Goal: Transaction & Acquisition: Purchase product/service

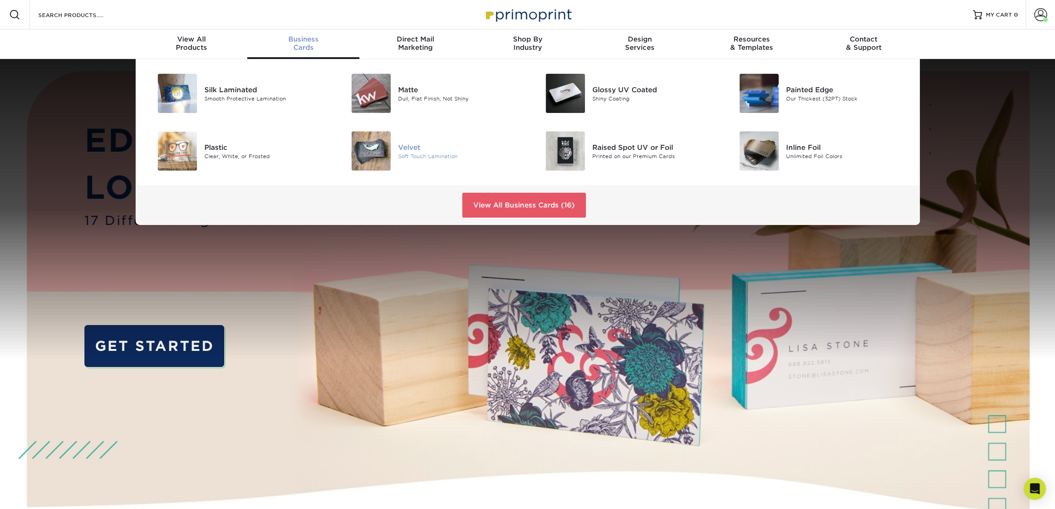
click at [365, 155] on img at bounding box center [371, 150] width 39 height 39
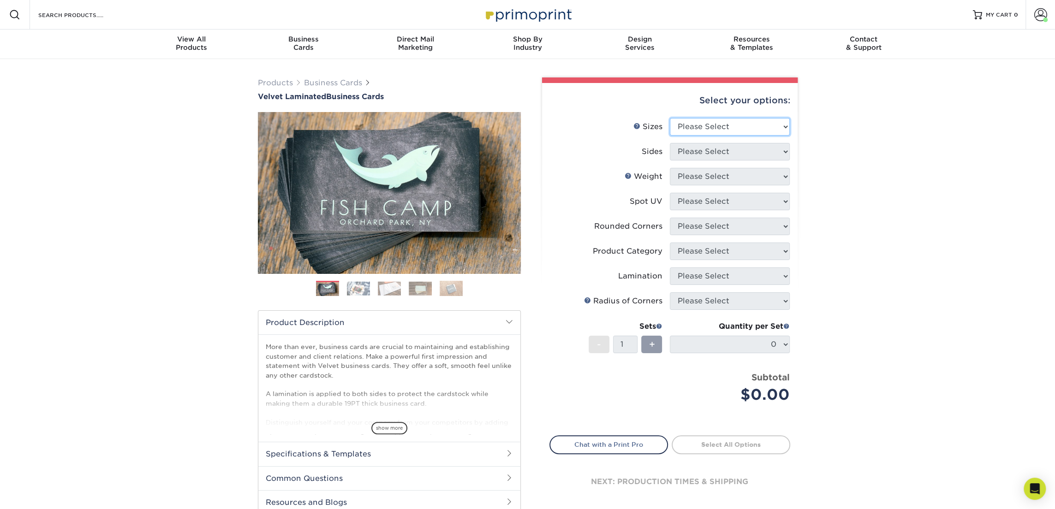
click at [684, 124] on select "Please Select 1.5" x 3.5" - Mini 1.75" x 3.5" - Mini 2" x 2" - Square 2" x 3" -…" at bounding box center [730, 127] width 120 height 18
select select "2.00x3.50"
click at [670, 118] on select "Please Select 1.5" x 3.5" - Mini 1.75" x 3.5" - Mini 2" x 2" - Square 2" x 3" -…" at bounding box center [730, 127] width 120 height 18
click at [728, 158] on select "Please Select Print Both Sides Print Front Only" at bounding box center [730, 152] width 120 height 18
select select "13abbda7-1d64-4f25-8bb2-c179b224825d"
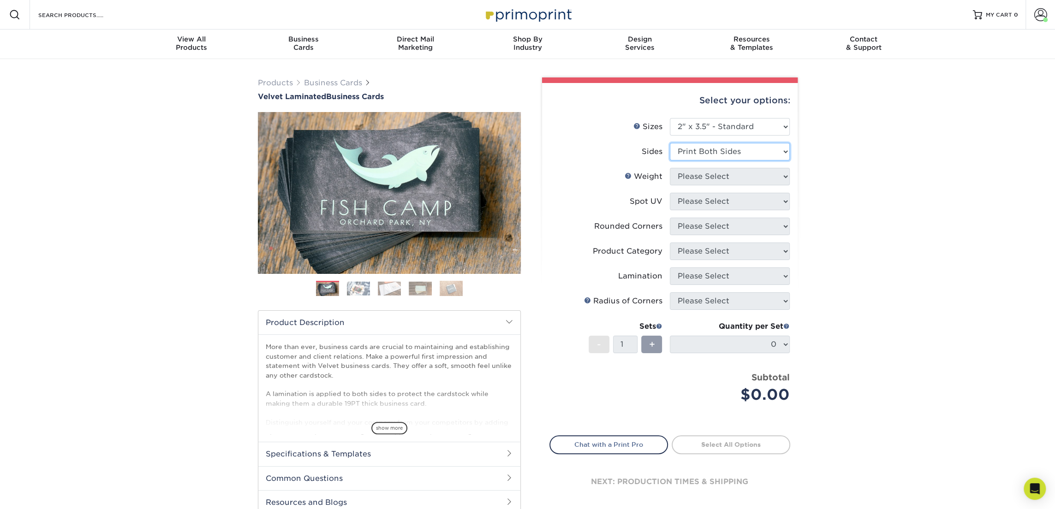
click at [670, 143] on select "Please Select Print Both Sides Print Front Only" at bounding box center [730, 152] width 120 height 18
click at [728, 175] on select "Please Select 16PT" at bounding box center [730, 177] width 120 height 18
select select "16PT"
click at [670, 168] on select "Please Select 16PT" at bounding box center [730, 177] width 120 height 18
click at [726, 201] on select "Please Select No Spot UV Front and Back (Both Sides) Front Only Back Only" at bounding box center [730, 202] width 120 height 18
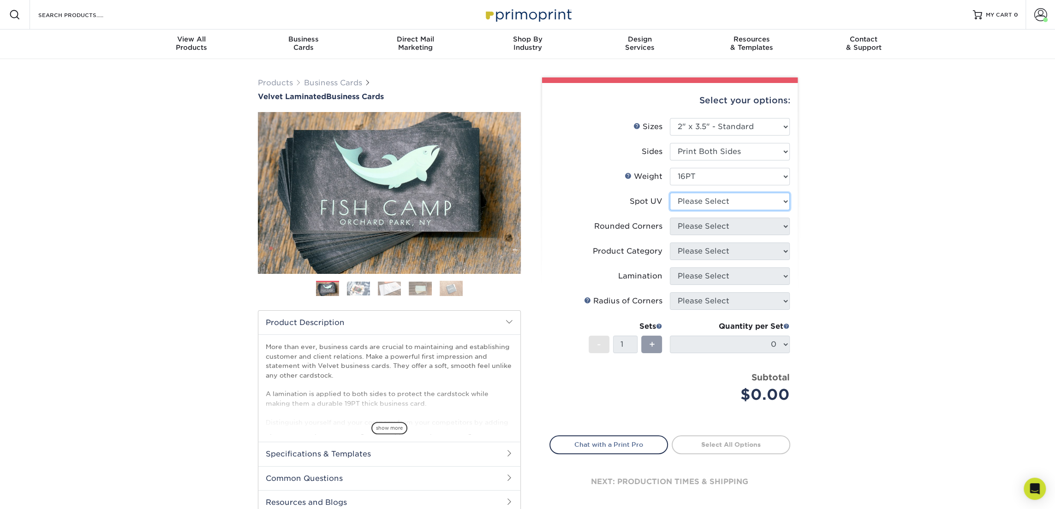
select select "3"
click at [670, 193] on select "Please Select No Spot UV Front and Back (Both Sides) Front Only Back Only" at bounding box center [730, 202] width 120 height 18
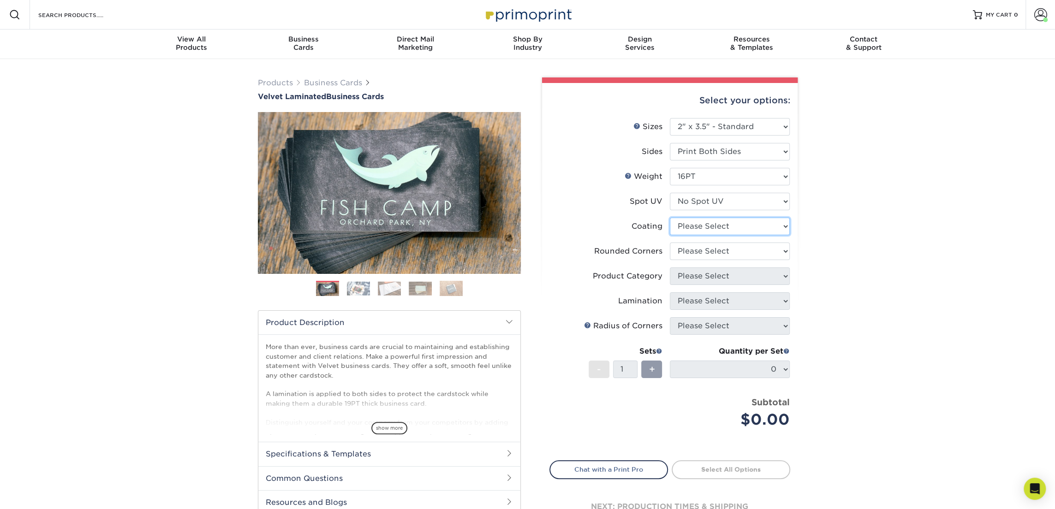
click at [722, 228] on select at bounding box center [730, 227] width 120 height 18
select select "3e7618de-abca-4bda-9f97-8b9129e913d8"
click at [670, 218] on select at bounding box center [730, 227] width 120 height 18
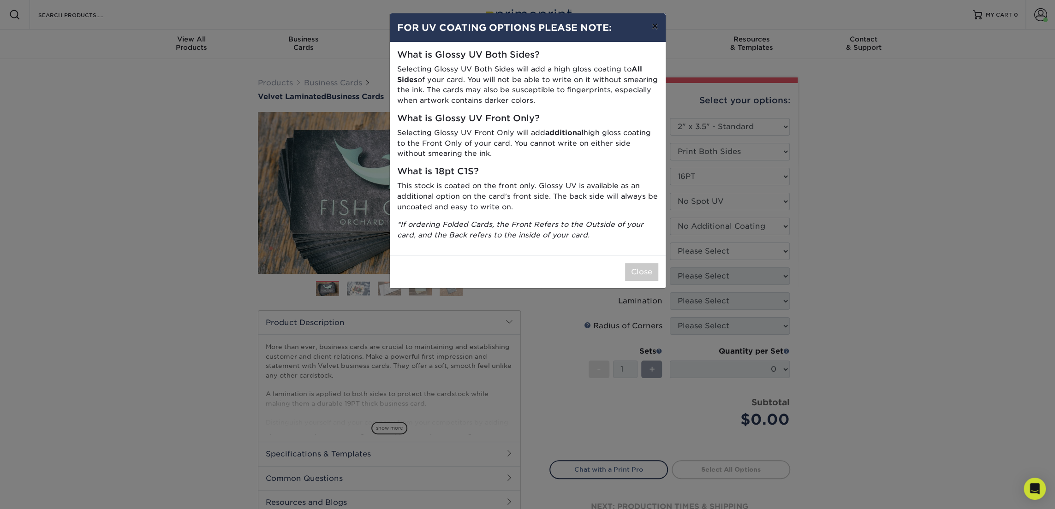
click at [656, 29] on button "×" at bounding box center [654, 26] width 21 height 26
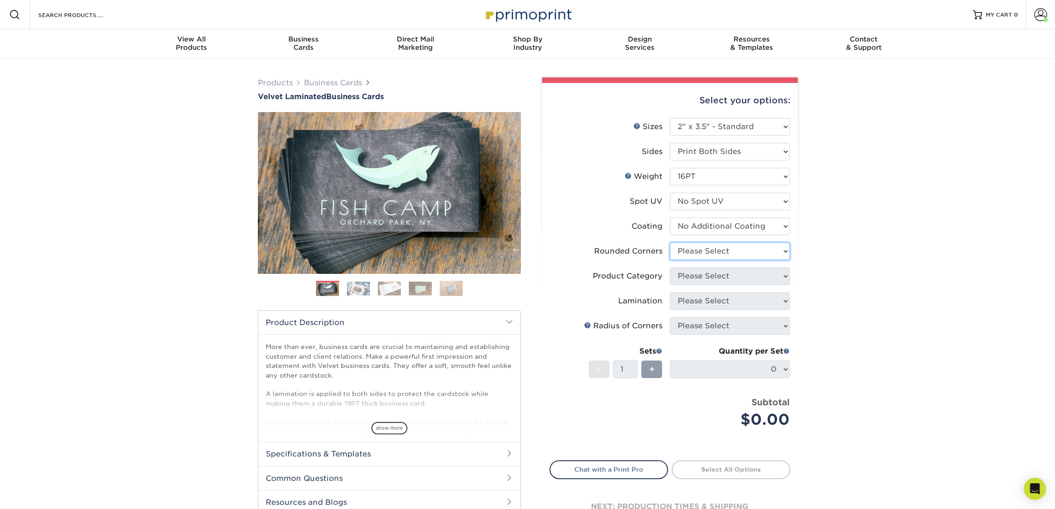
click at [736, 251] on select "Please Select Yes - Round 2 Corners Yes - Round 4 Corners No" at bounding box center [730, 252] width 120 height 18
select select "0"
click at [670, 243] on select "Please Select Yes - Round 2 Corners Yes - Round 4 Corners No" at bounding box center [730, 252] width 120 height 18
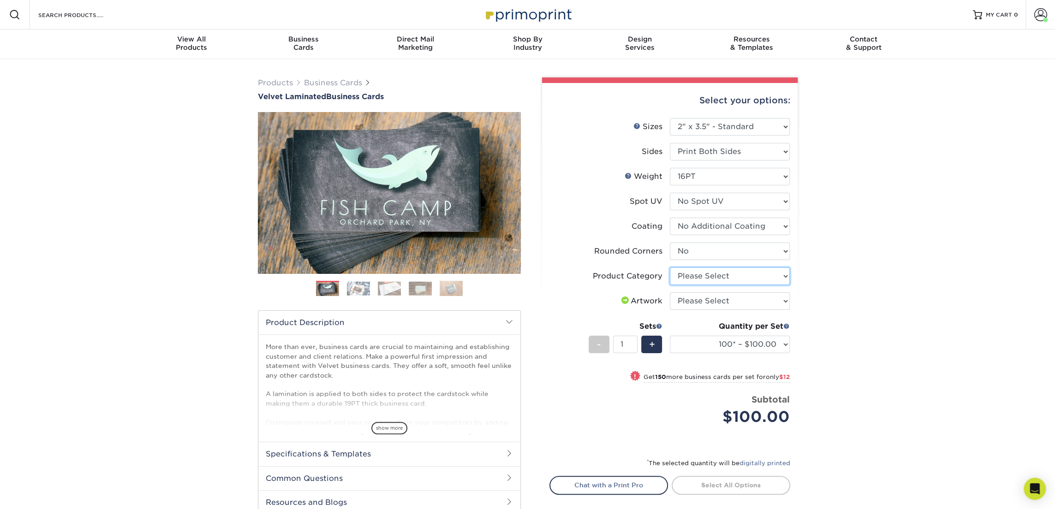
click at [731, 277] on select "Please Select Business Cards" at bounding box center [730, 277] width 120 height 18
select select "3b5148f1-0588-4f88-a218-97bcfdce65c1"
click at [670, 268] on select "Please Select Business Cards" at bounding box center [730, 277] width 120 height 18
click at [727, 301] on select "Please Select I will upload files I need a design - $100" at bounding box center [730, 301] width 120 height 18
select select "upload"
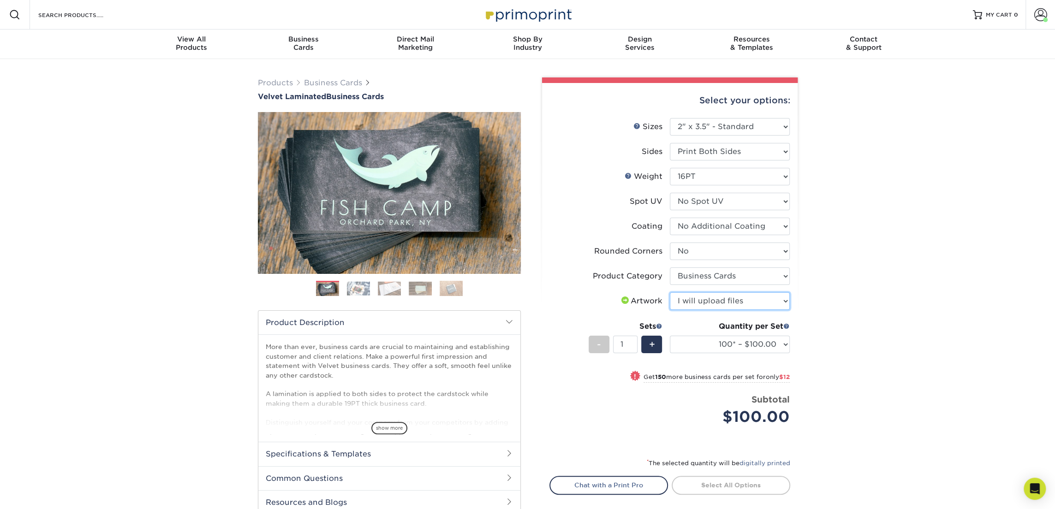
click at [670, 292] on select "Please Select I will upload files I need a design - $100" at bounding box center [730, 301] width 120 height 18
click at [728, 341] on select "100* – $100.00 250* – $112.00 500 – $120.00 1000 – $156.00 2500 – $307.00 5000 …" at bounding box center [730, 345] width 120 height 18
select select "250* – $112.00"
click at [670, 336] on select "100* – $100.00 250* – $112.00 500 – $120.00 1000 – $156.00 2500 – $307.00 5000 …" at bounding box center [730, 345] width 120 height 18
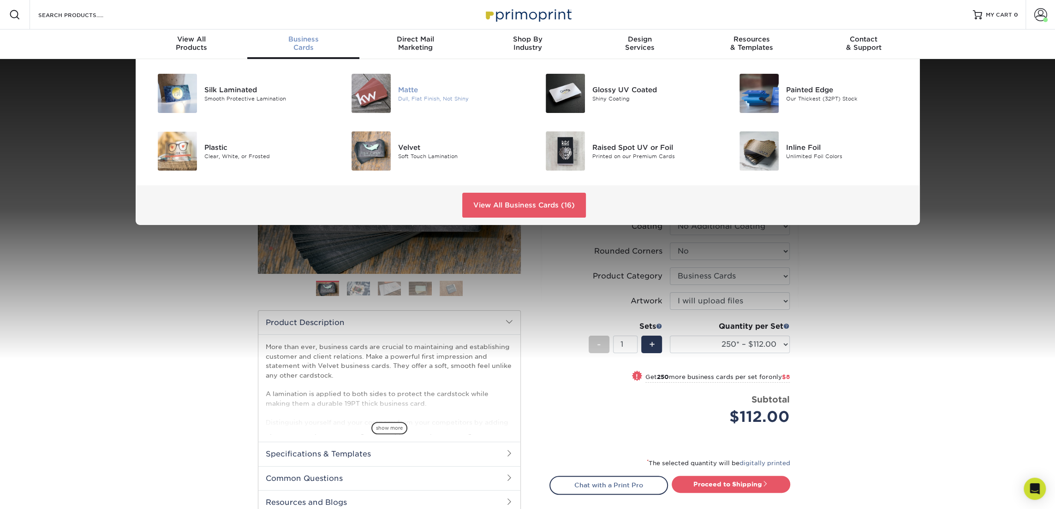
click at [369, 92] on img at bounding box center [371, 93] width 39 height 39
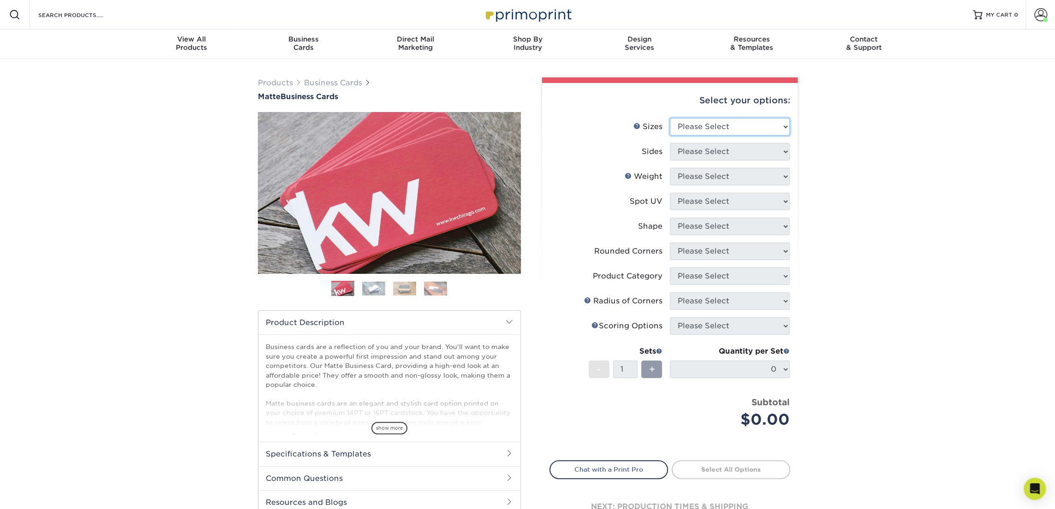
click at [690, 122] on select "Please Select 1.5" x 3.5" - Mini 1.75" x 3.5" - Mini 2" x 2" - Square 2" x 3" -…" at bounding box center [730, 127] width 120 height 18
select select "2.00x3.50"
click at [670, 118] on select "Please Select 1.5" x 3.5" - Mini 1.75" x 3.5" - Mini 2" x 2" - Square 2" x 3" -…" at bounding box center [730, 127] width 120 height 18
click at [717, 152] on select "Please Select Print Both Sides Print Front Only" at bounding box center [730, 152] width 120 height 18
click at [670, 143] on select "Please Select Print Both Sides Print Front Only" at bounding box center [730, 152] width 120 height 18
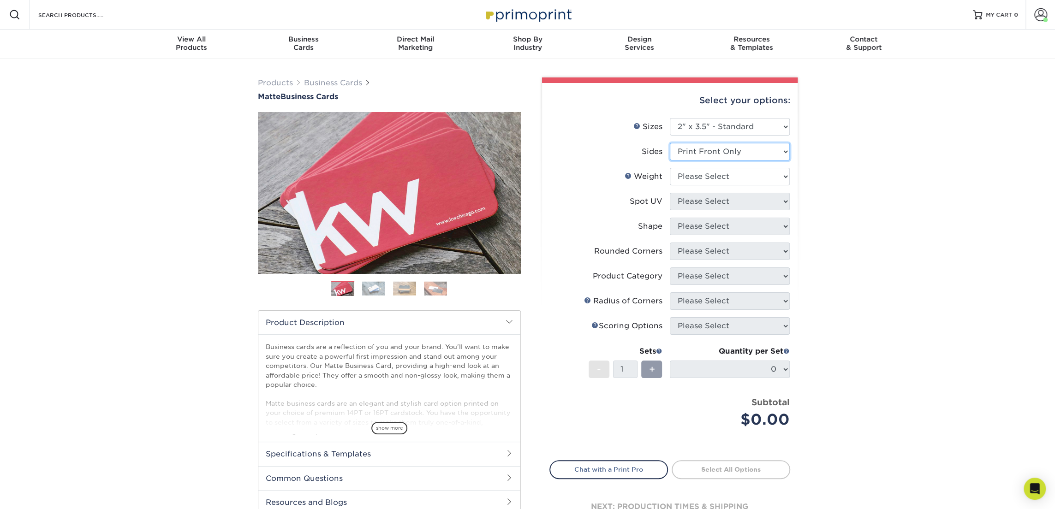
click at [728, 158] on select "Please Select Print Both Sides Print Front Only" at bounding box center [730, 152] width 120 height 18
select select "13abbda7-1d64-4f25-8bb2-c179b224825d"
click at [670, 143] on select "Please Select Print Both Sides Print Front Only" at bounding box center [730, 152] width 120 height 18
click at [721, 176] on select "Please Select 16PT 14PT" at bounding box center [730, 177] width 120 height 18
select select "16PT"
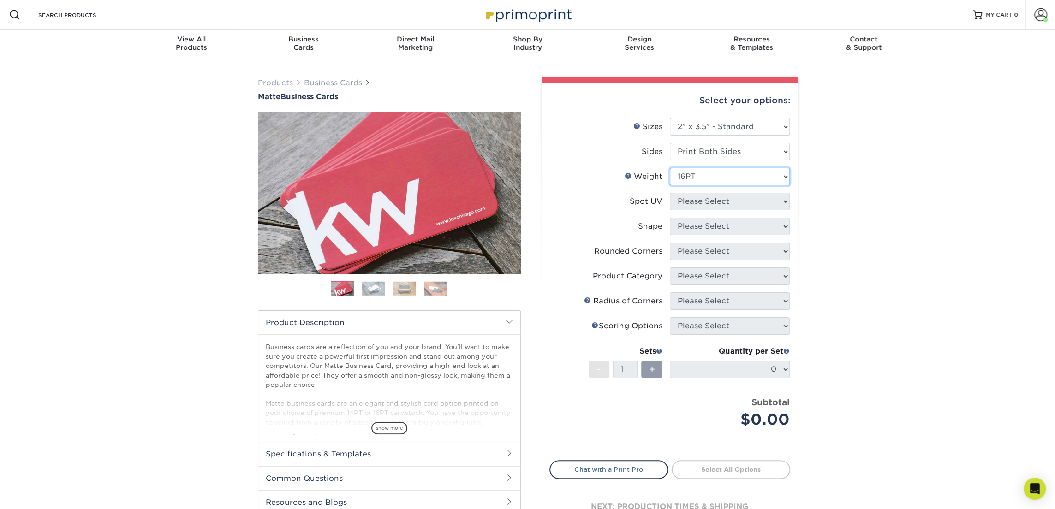
click at [670, 168] on select "Please Select 16PT 14PT" at bounding box center [730, 177] width 120 height 18
click at [720, 204] on select "Please Select No Spot UV Front and Back (Both Sides) Front Only Back Only" at bounding box center [730, 202] width 120 height 18
select select "3"
click at [670, 193] on select "Please Select No Spot UV Front and Back (Both Sides) Front Only Back Only" at bounding box center [730, 202] width 120 height 18
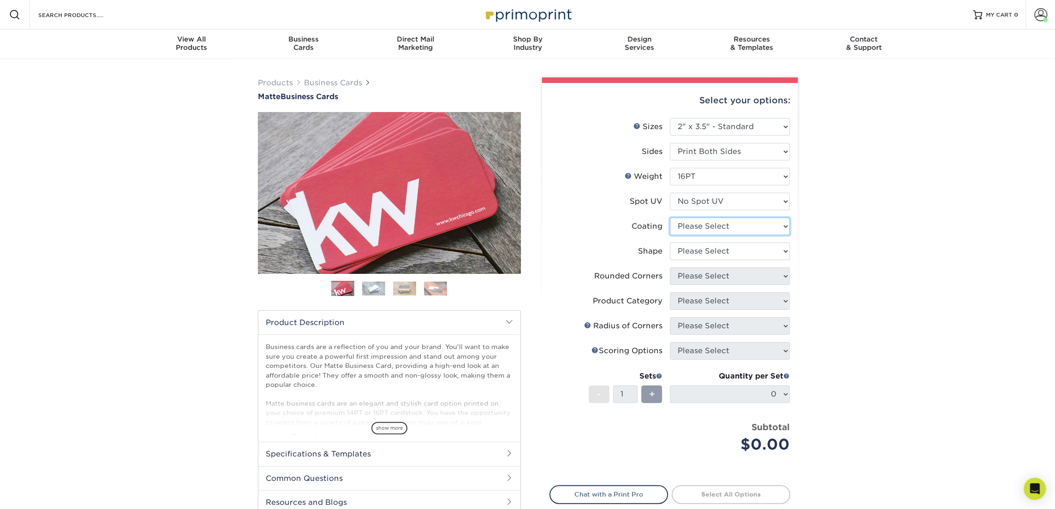
click at [713, 227] on select at bounding box center [730, 227] width 120 height 18
select select "121bb7b5-3b4d-429f-bd8d-bbf80e953313"
click at [670, 218] on select at bounding box center [730, 227] width 120 height 18
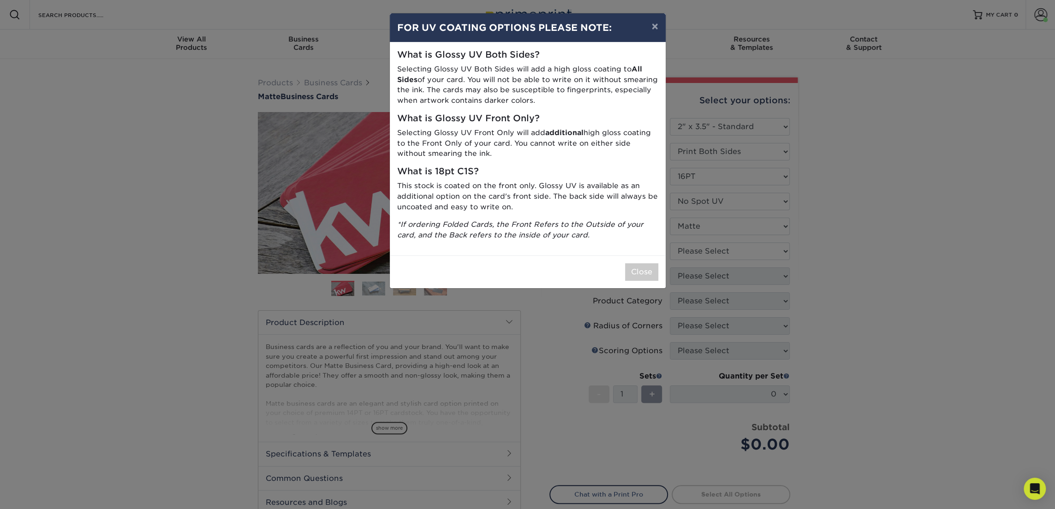
click at [712, 247] on div "× FOR UV COATING OPTIONS PLEASE NOTE: What is Glossy UV Both Sides? Selecting G…" at bounding box center [527, 254] width 1055 height 509
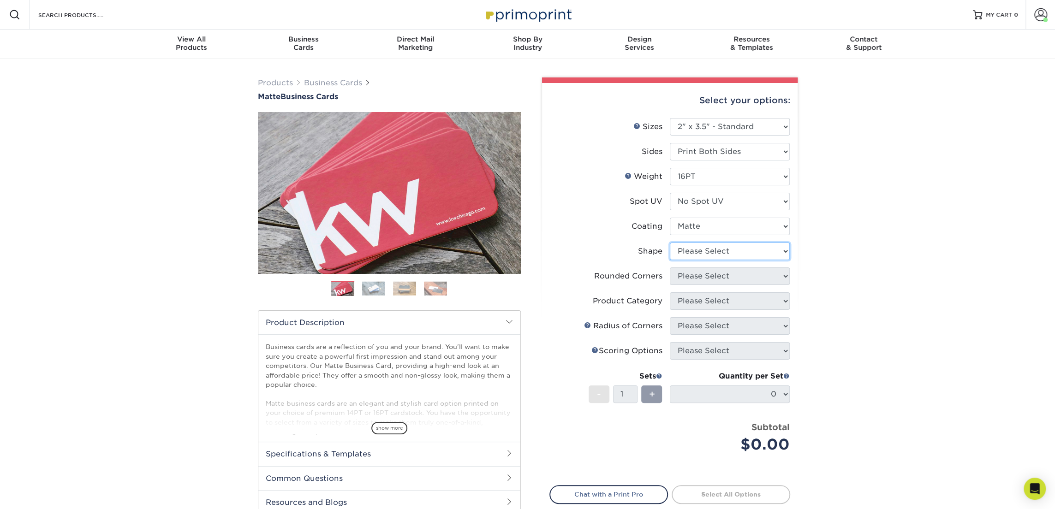
click at [712, 247] on select "Please Select Standard Oval" at bounding box center [730, 252] width 120 height 18
select select "standard"
click at [670, 243] on select "Please Select Standard Oval" at bounding box center [730, 252] width 120 height 18
click at [713, 278] on select "Please Select Yes - Round 2 Corners Yes - Round 4 Corners No" at bounding box center [730, 277] width 120 height 18
select select "0"
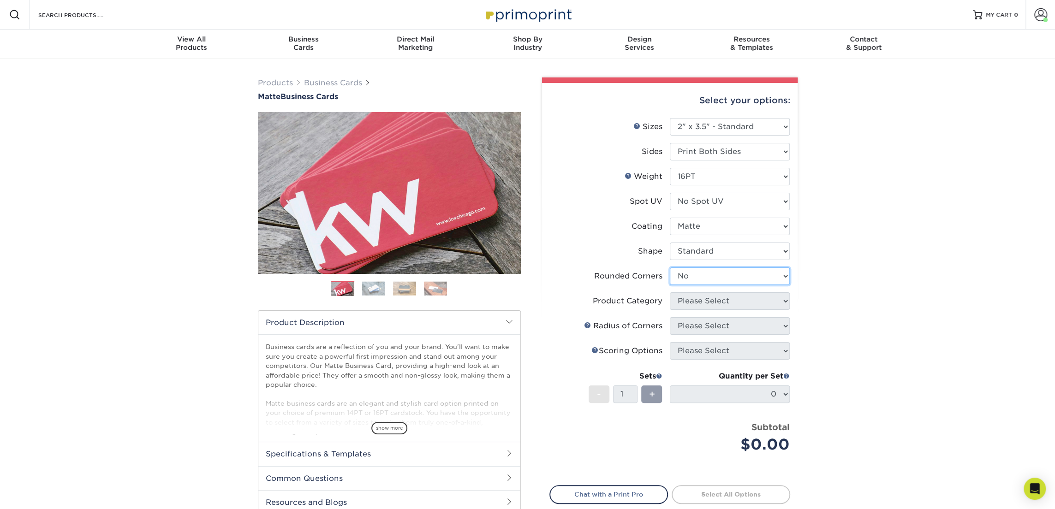
click at [670, 268] on select "Please Select Yes - Round 2 Corners Yes - Round 4 Corners No" at bounding box center [730, 277] width 120 height 18
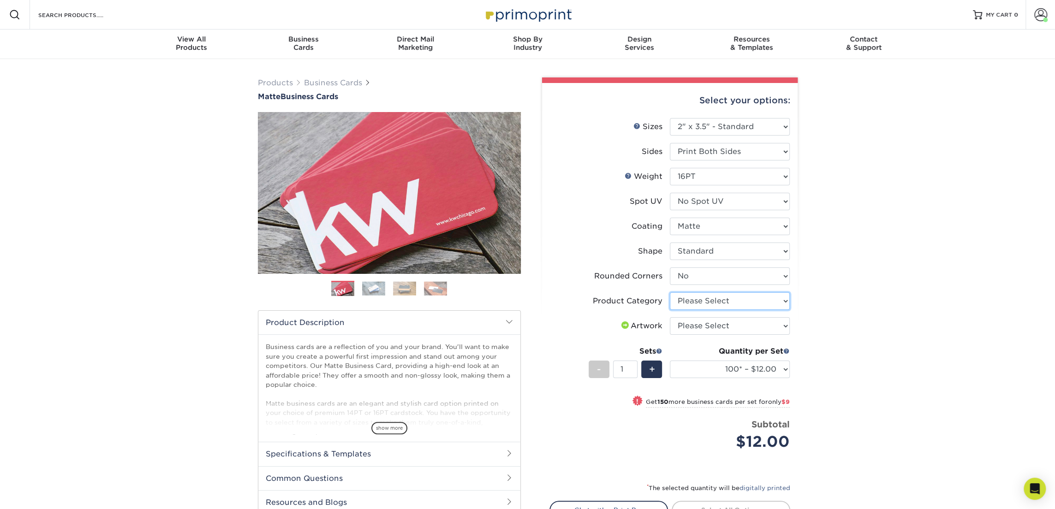
click at [759, 299] on select "Please Select Business Cards" at bounding box center [730, 301] width 120 height 18
select select "3b5148f1-0588-4f88-a218-97bcfdce65c1"
click at [670, 292] on select "Please Select Business Cards" at bounding box center [730, 301] width 120 height 18
click at [758, 331] on select "Please Select I will upload files I need a design - $100" at bounding box center [730, 326] width 120 height 18
select select "upload"
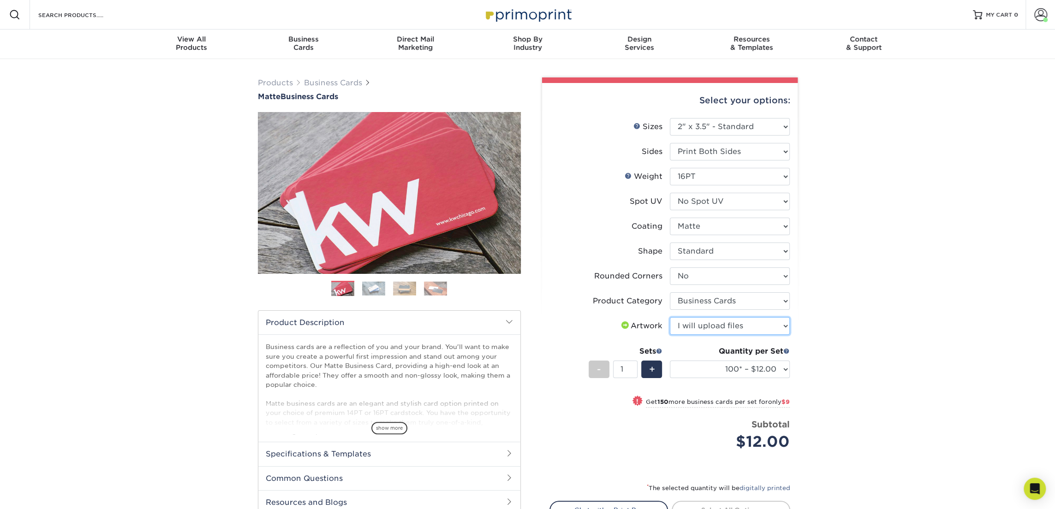
click at [670, 317] on select "Please Select I will upload files I need a design - $100" at bounding box center [730, 326] width 120 height 18
click at [743, 378] on div "Quantity per Set 100* – $12.00 250* – $21.00 500 – $42.00 1000 – $53.00 2500 – …" at bounding box center [730, 367] width 120 height 43
click at [750, 370] on select "100* – $12.00 250* – $21.00 500 – $42.00 1000 – $53.00 2500 – $95.00 5000 – $18…" at bounding box center [730, 370] width 120 height 18
select select "250* – $21.00"
click at [670, 361] on select "100* – $12.00 250* – $21.00 500 – $42.00 1000 – $53.00 2500 – $95.00 5000 – $18…" at bounding box center [730, 370] width 120 height 18
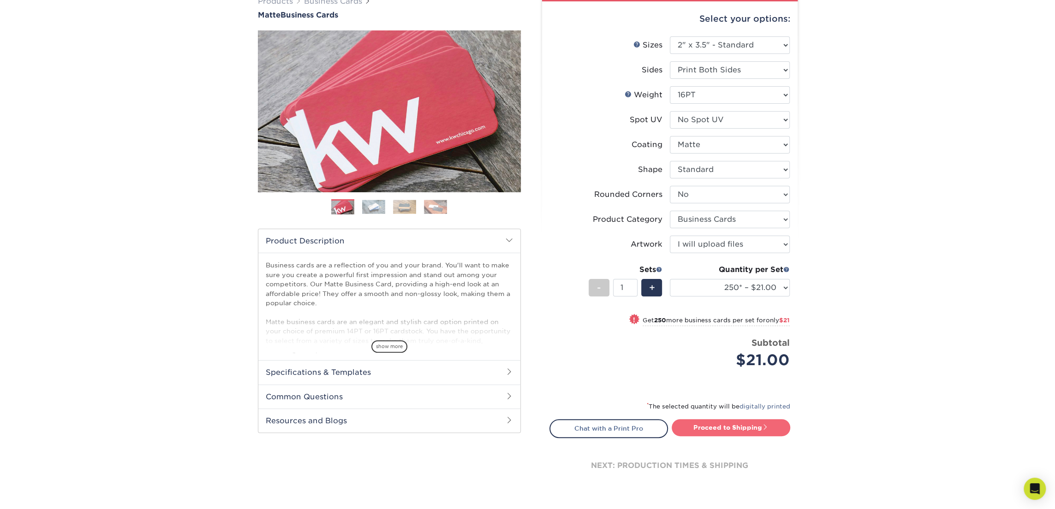
click at [732, 429] on link "Proceed to Shipping" at bounding box center [731, 427] width 119 height 17
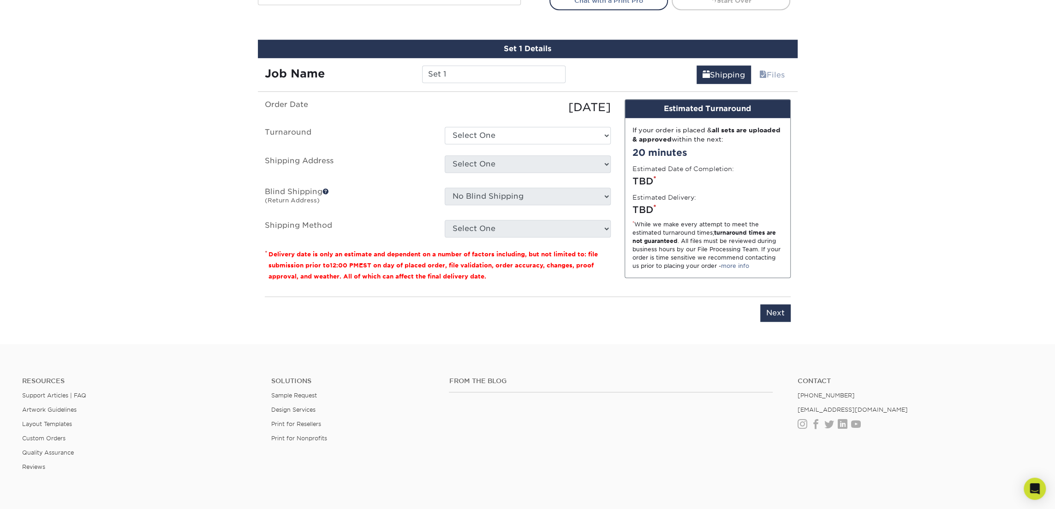
scroll to position [526, 0]
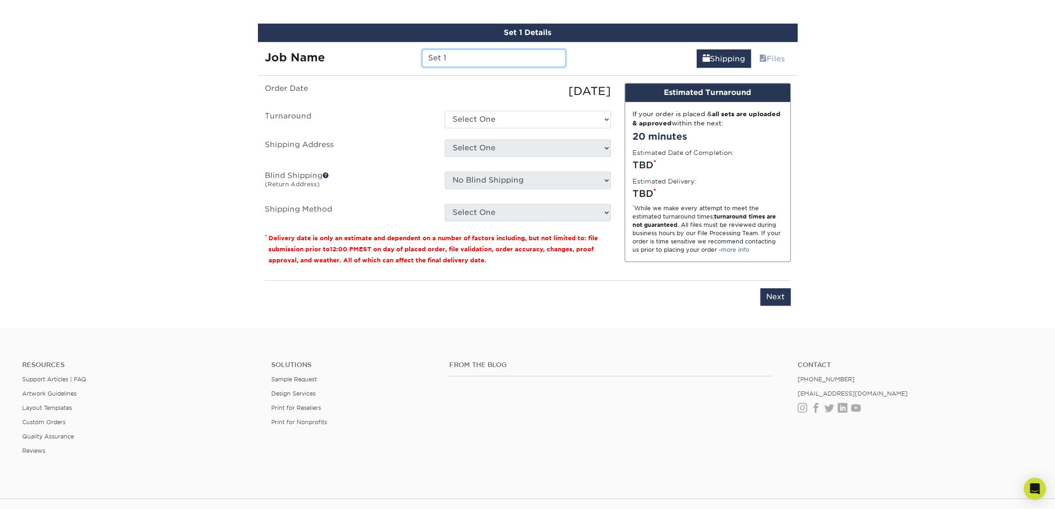
click at [466, 57] on input "Set 1" at bounding box center [493, 58] width 143 height 18
type input "[PERSON_NAME]"
click at [519, 118] on select "Select One 2-4 Business Days 2 Day Next Business Day" at bounding box center [528, 120] width 166 height 18
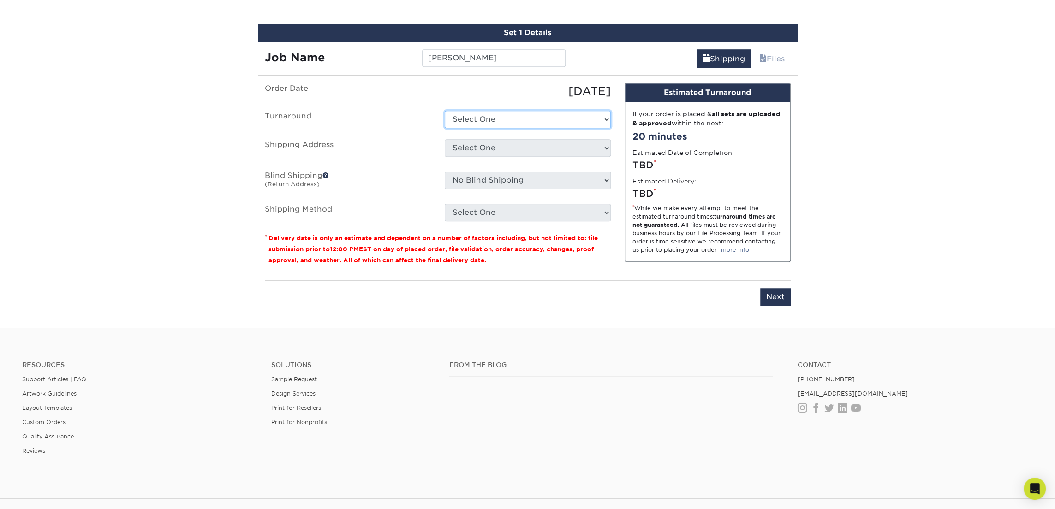
select select "23721297-b68b-4846-ba83-3171e6bd9d78"
click at [445, 111] on select "Select One 2-4 Business Days 2 Day Next Business Day" at bounding box center [528, 120] width 166 height 18
click at [514, 140] on select "Select One 514 W MAPLE ST Atlanta Office Beth Patterson Bingham Farms Byron Cen…" at bounding box center [528, 148] width 166 height 18
select select "245442"
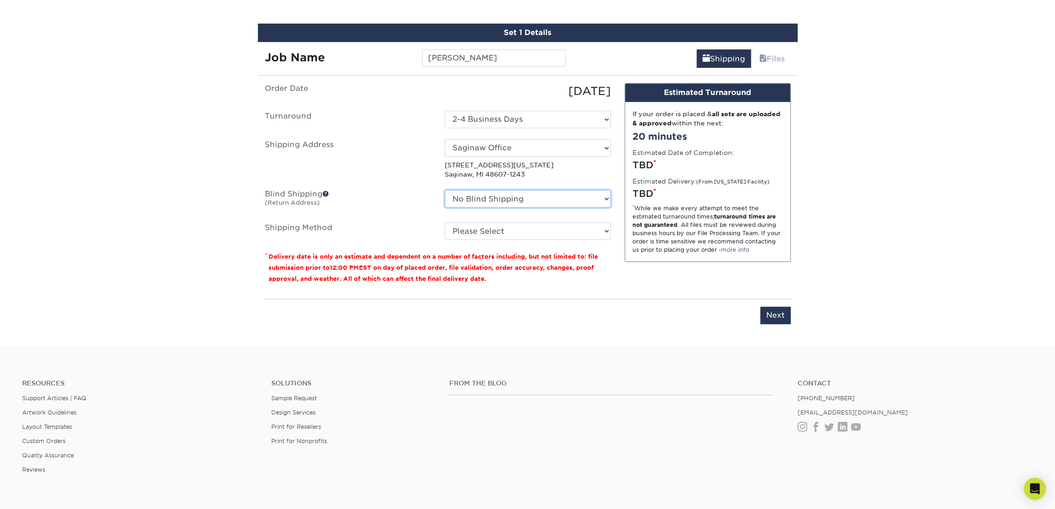
click at [512, 204] on select "No Blind Shipping 514 W MAPLE ST Atlanta Office Beth Patterson Bingham Farms By…" at bounding box center [528, 199] width 166 height 18
click at [481, 233] on select "Please Select Ground Shipping (+$7.84) 3 Day Shipping Service (+$18.69) 2 Day A…" at bounding box center [528, 231] width 166 height 18
select select "03"
click at [445, 222] on select "Please Select Ground Shipping (+$7.84) 3 Day Shipping Service (+$18.69) 2 Day A…" at bounding box center [528, 231] width 166 height 18
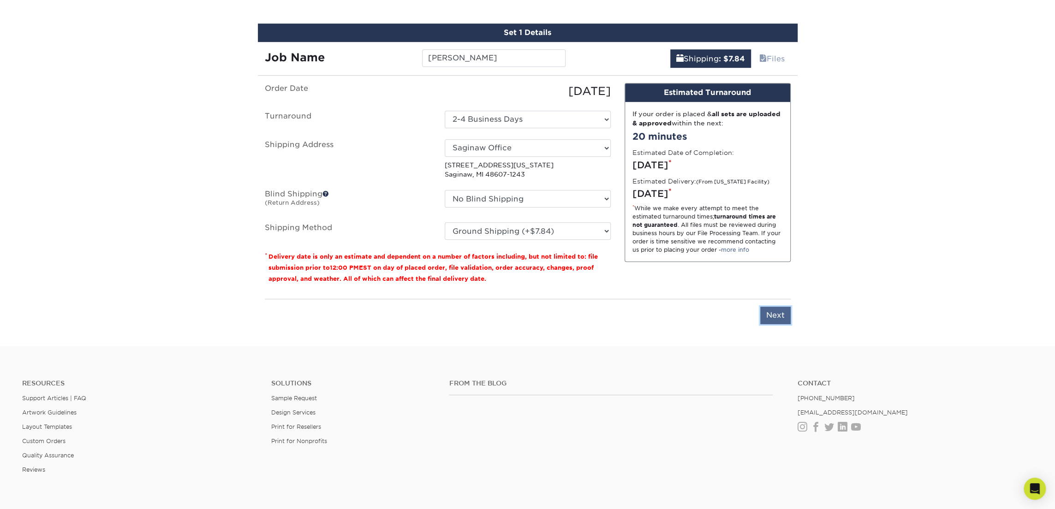
click at [771, 317] on input "Next" at bounding box center [775, 316] width 30 height 18
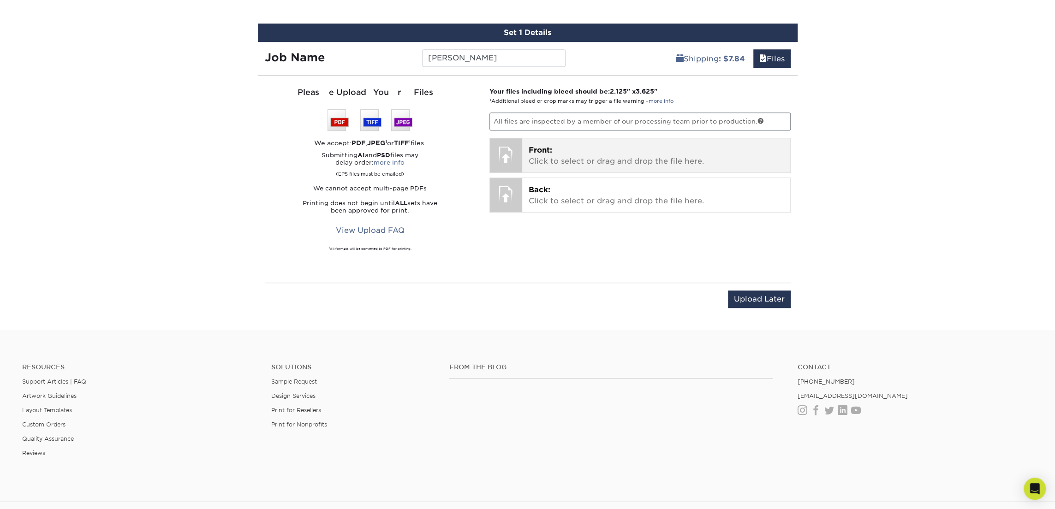
click at [543, 147] on span "Front:" at bounding box center [541, 150] width 24 height 9
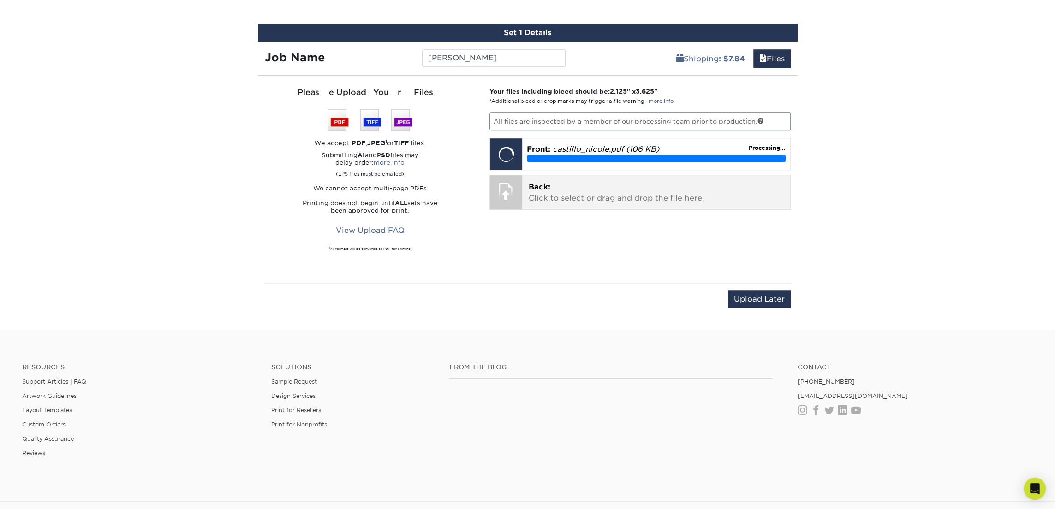
click at [576, 191] on p "Back: Click to select or drag and drop the file here." at bounding box center [656, 193] width 255 height 22
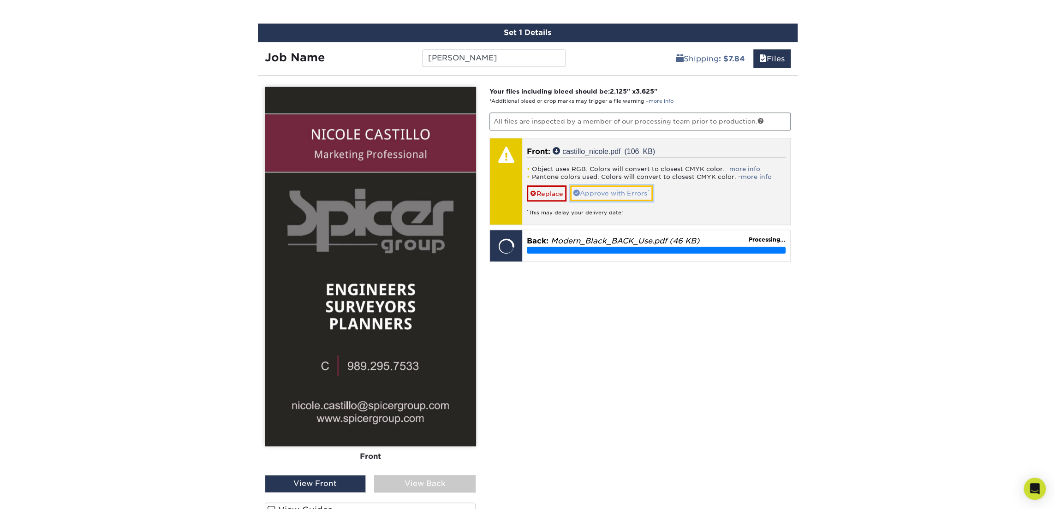
click at [597, 189] on link "Approve with Errors *" at bounding box center [611, 193] width 83 height 16
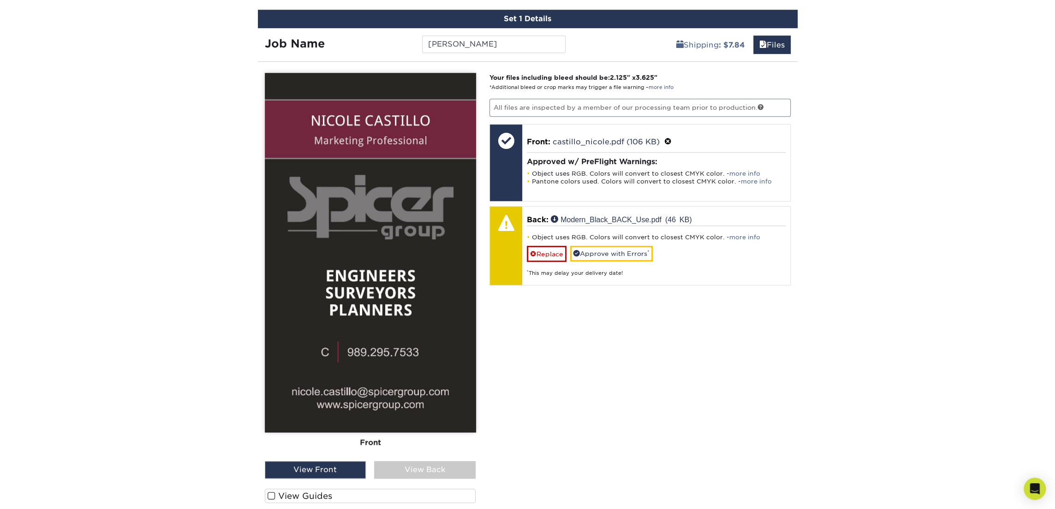
scroll to position [543, 0]
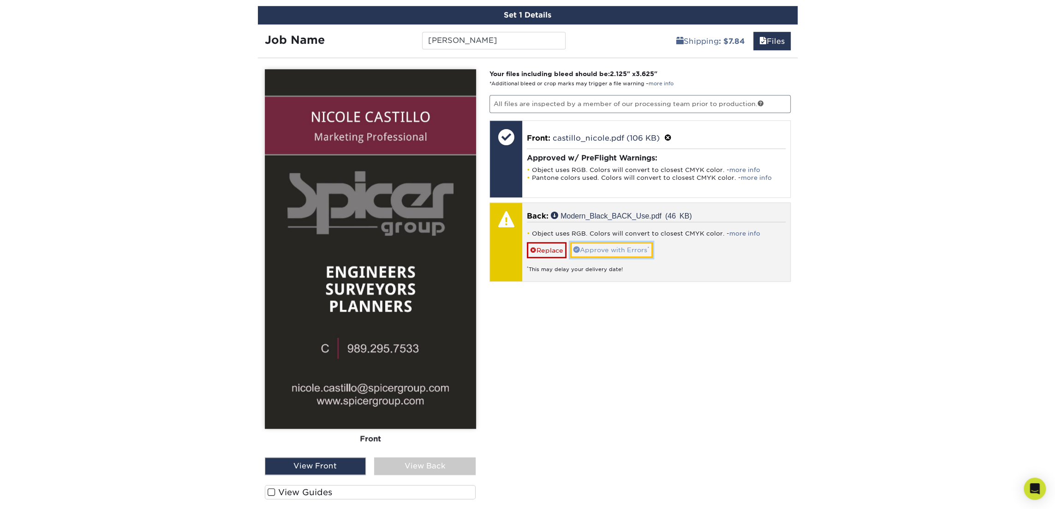
click at [608, 243] on link "Approve with Errors *" at bounding box center [611, 250] width 83 height 16
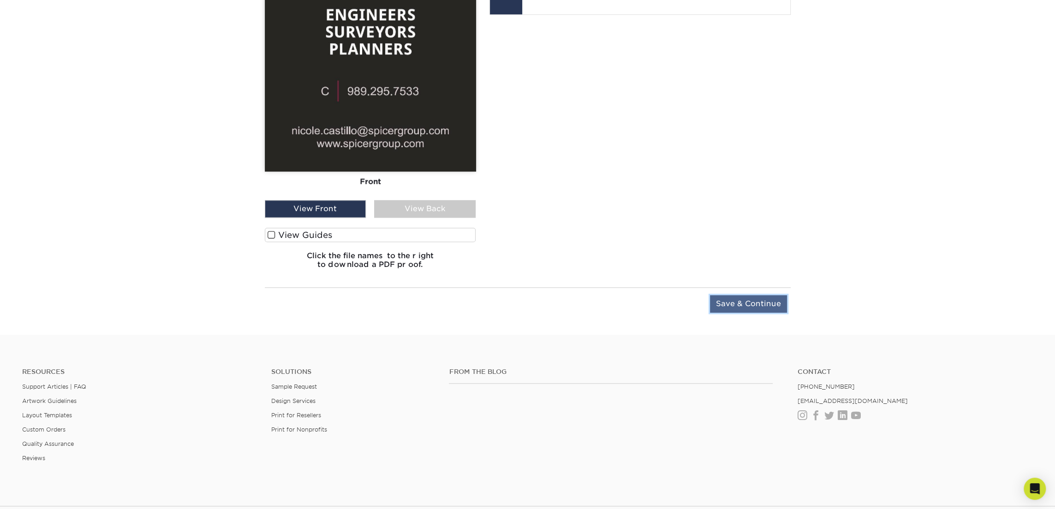
click at [762, 307] on input "Save & Continue" at bounding box center [748, 304] width 77 height 18
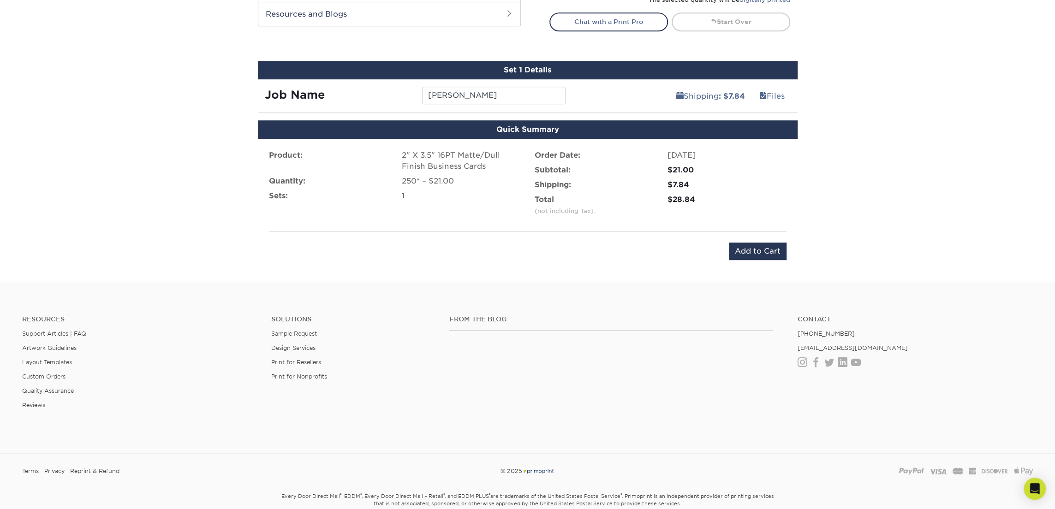
scroll to position [459, 0]
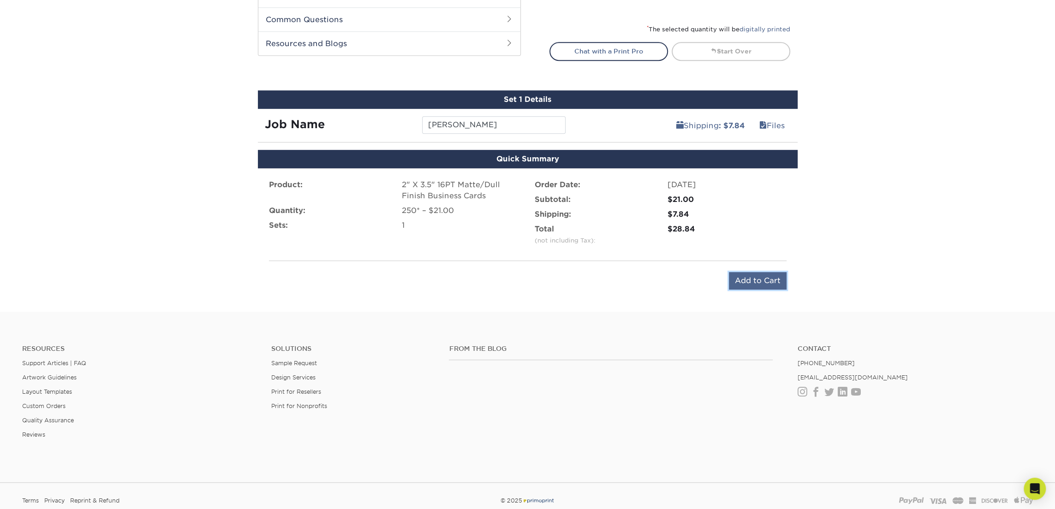
click at [753, 275] on input "Add to Cart" at bounding box center [758, 281] width 58 height 18
